Goal: Task Accomplishment & Management: Use online tool/utility

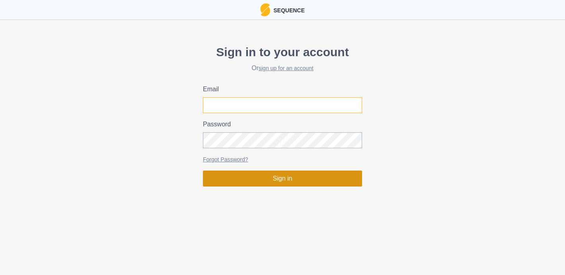
type input "[EMAIL_ADDRESS][PERSON_NAME][DOMAIN_NAME]"
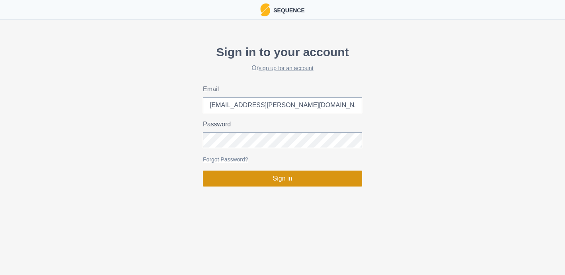
click at [256, 181] on button "Sign in" at bounding box center [282, 178] width 159 height 16
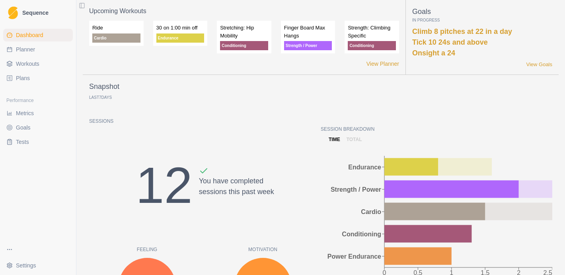
click at [37, 60] on span "Workouts" at bounding box center [27, 64] width 23 height 8
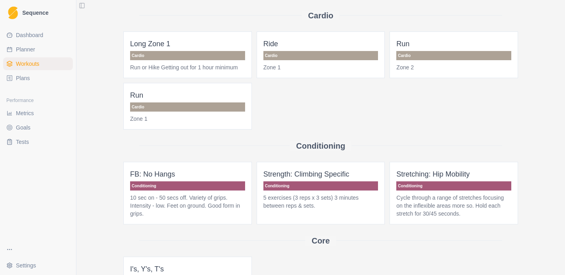
scroll to position [38, 0]
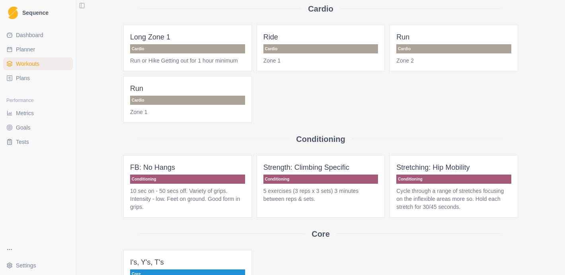
click at [37, 54] on link "Planner" at bounding box center [38, 49] width 70 height 13
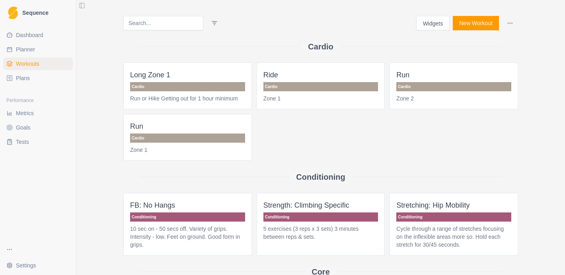
select select "month"
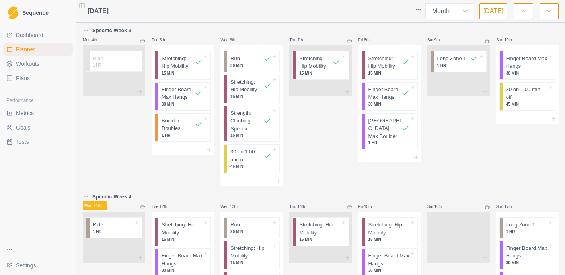
scroll to position [133, 0]
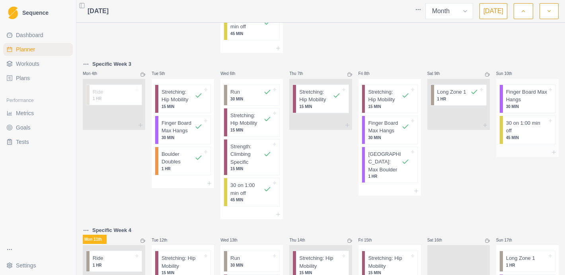
click at [540, 101] on p "Finger Board Max Hangs" at bounding box center [527, 96] width 41 height 16
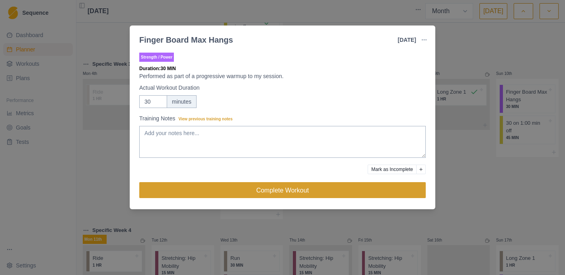
click at [355, 194] on button "Complete Workout" at bounding box center [282, 190] width 287 height 16
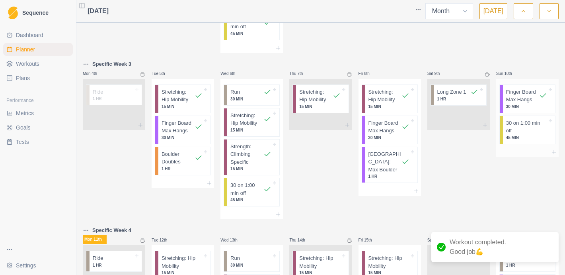
click at [525, 132] on p "30 on 1:00 min off" at bounding box center [527, 127] width 41 height 16
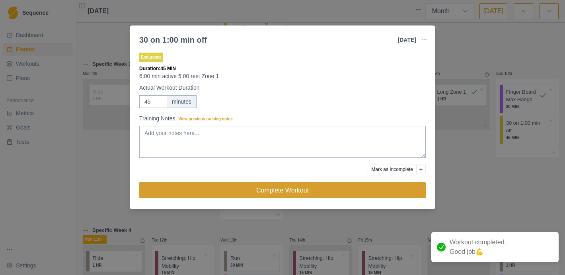
click at [337, 195] on button "Complete Workout" at bounding box center [282, 190] width 287 height 16
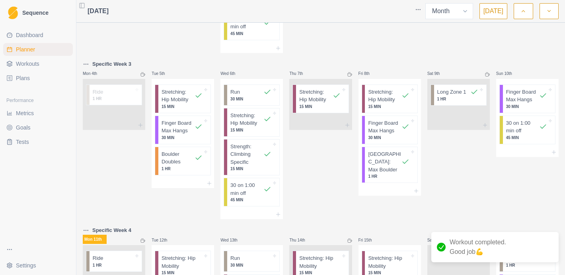
click at [36, 36] on span "Dashboard" at bounding box center [29, 35] width 27 height 8
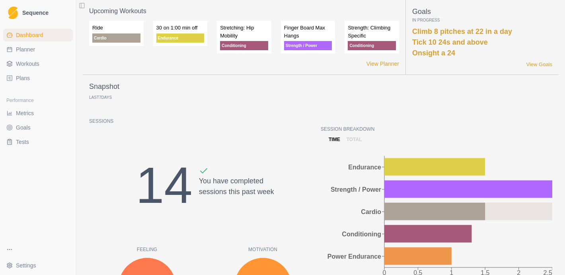
click at [23, 110] on span "Metrics" at bounding box center [25, 113] width 18 height 8
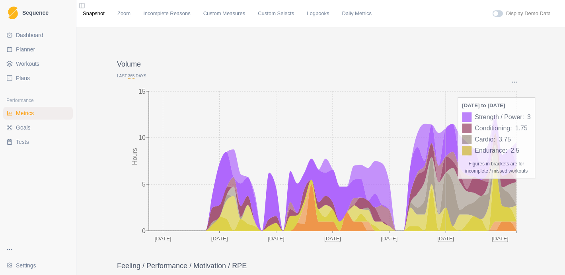
click at [446, 139] on icon at bounding box center [333, 174] width 368 height 111
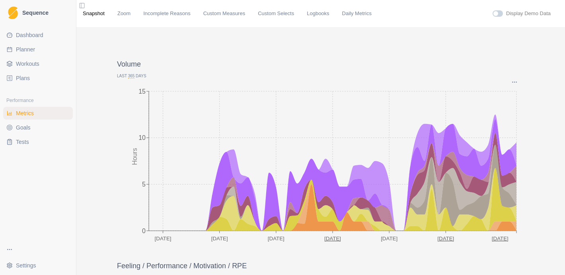
click at [25, 77] on span "Plans" at bounding box center [23, 78] width 14 height 8
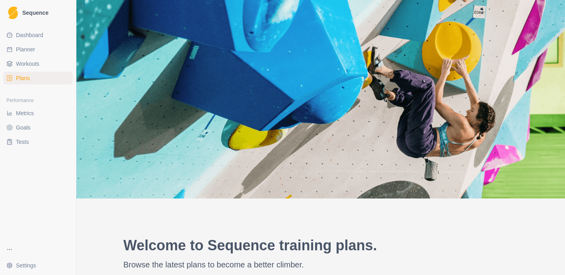
click at [22, 65] on span "Workouts" at bounding box center [27, 64] width 23 height 8
